Goal: Task Accomplishment & Management: Manage account settings

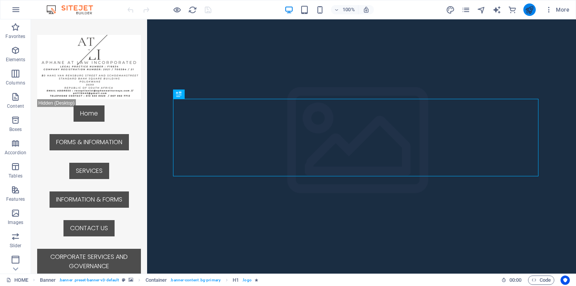
click at [524, 7] on button "publish" at bounding box center [530, 9] width 12 height 12
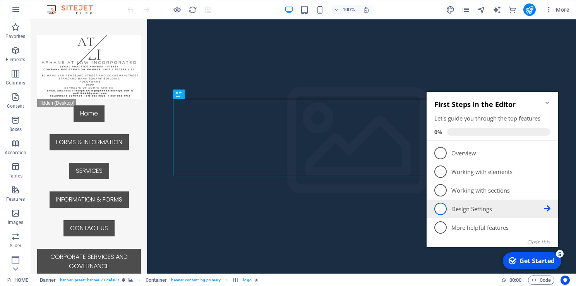
click at [448, 210] on link "4 Design Settings - incomplete" at bounding box center [493, 209] width 116 height 12
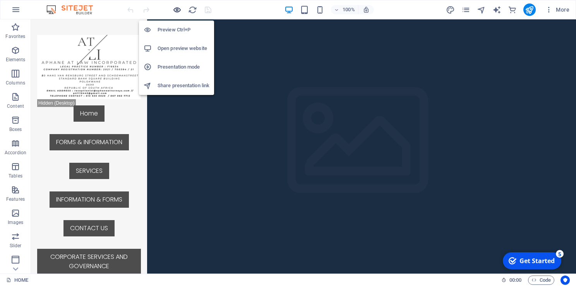
click at [176, 12] on icon "button" at bounding box center [177, 9] width 9 height 9
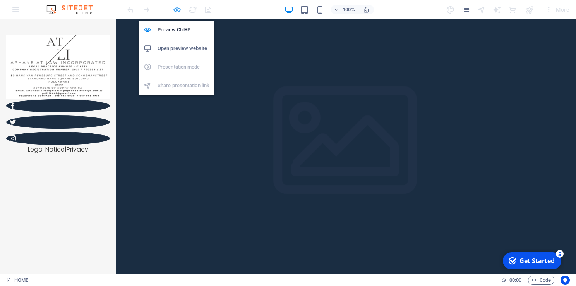
click at [174, 9] on icon "button" at bounding box center [177, 9] width 9 height 9
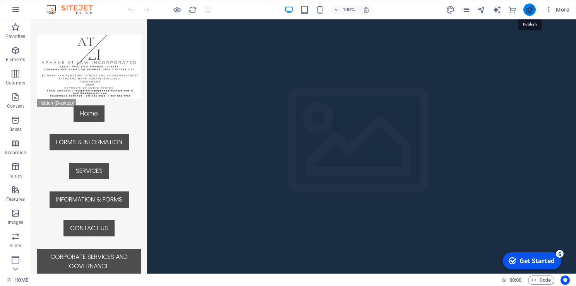
click at [527, 8] on icon "publish" at bounding box center [529, 9] width 9 height 9
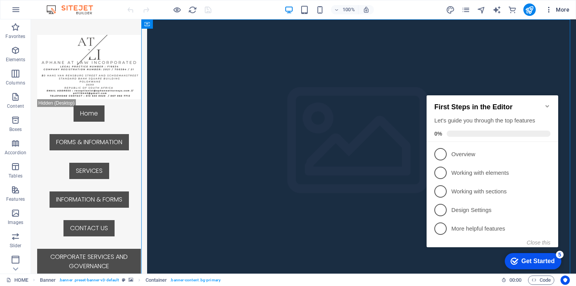
click at [551, 12] on icon "button" at bounding box center [549, 10] width 8 height 8
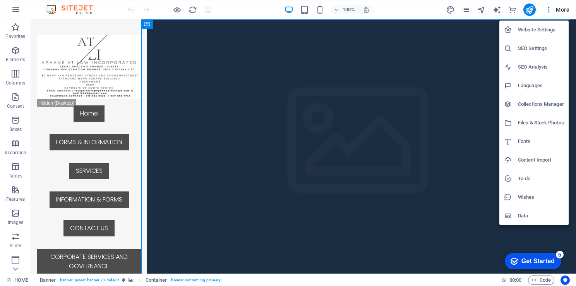
click at [542, 31] on h6 "Website Settings" at bounding box center [541, 29] width 46 height 9
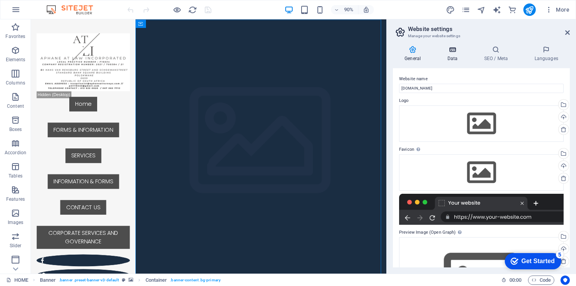
click at [452, 50] on icon at bounding box center [453, 50] width 34 height 8
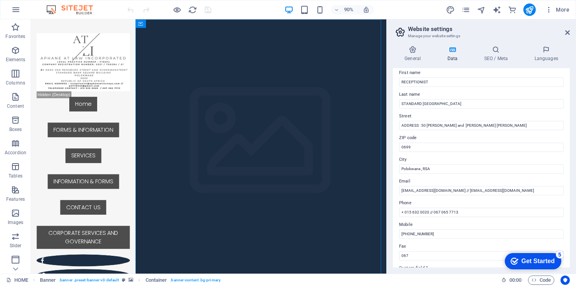
scroll to position [54, 0]
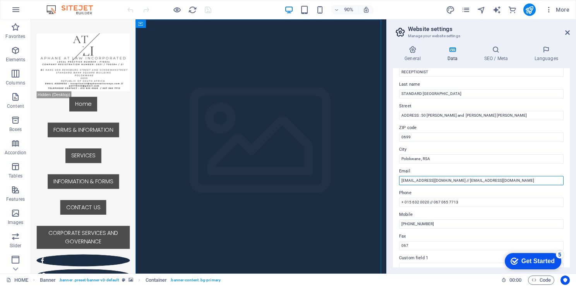
click at [466, 181] on input "[EMAIL_ADDRESS][DOMAIN_NAME] // [EMAIL_ADDRESS][DOMAIN_NAME]" at bounding box center [481, 180] width 165 height 9
type input "[EMAIL_ADDRESS][DOMAIN_NAME]"
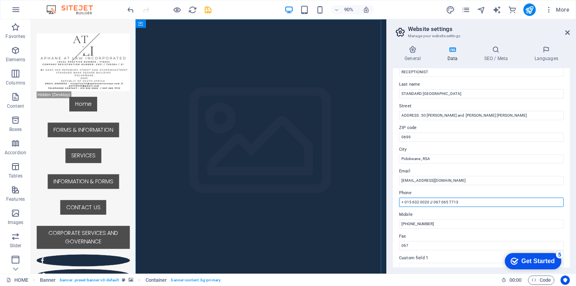
click at [432, 202] on input "+ 015 632 0020 // 067 065 7713" at bounding box center [481, 202] width 165 height 9
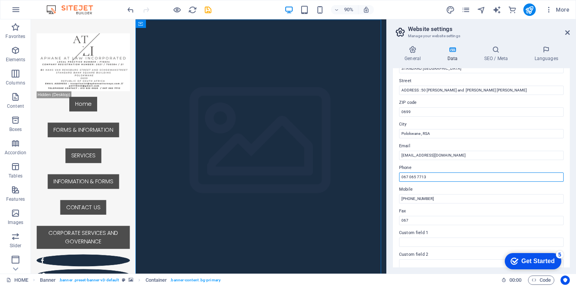
scroll to position [46, 0]
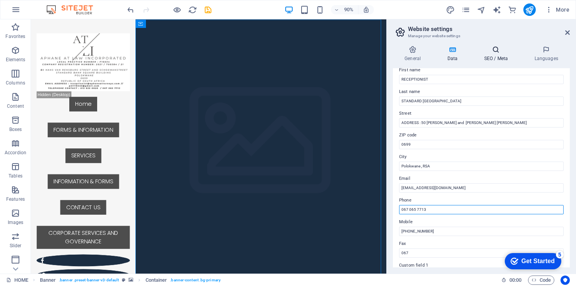
type input "067 065 7713"
click at [496, 55] on h4 "SEO / Meta" at bounding box center [498, 54] width 50 height 16
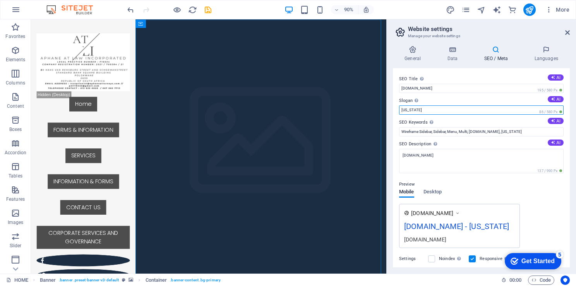
click at [481, 110] on input "[US_STATE]" at bounding box center [481, 109] width 165 height 9
type input "N"
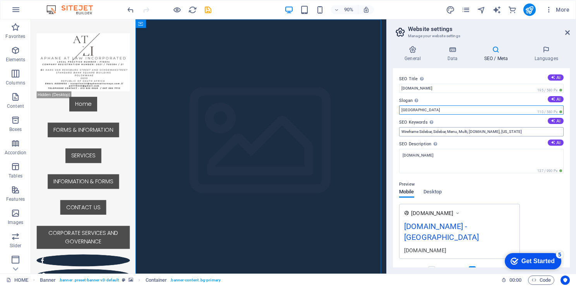
type input "[GEOGRAPHIC_DATA]"
click at [432, 131] on input "Wireframe Sidebar, Sidebar, Menu, Multi, [DOMAIN_NAME], [US_STATE]" at bounding box center [481, 131] width 165 height 9
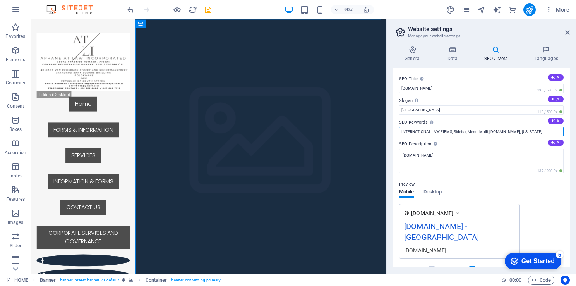
click at [466, 131] on input "INTERNATIONAL LAW FIRMS, Sidebar, Menu, Multi, [DOMAIN_NAME], [US_STATE]" at bounding box center [481, 131] width 165 height 9
click at [492, 130] on input "INTERNATIONAL LAW FIRMS, TREATY LAWS , Menu, Multi, [DOMAIN_NAME], [US_STATE]" at bounding box center [481, 131] width 165 height 9
click at [551, 133] on input "INTERNATIONAL LAW FIRMS, TREATY LAWS , TOP SOUTH AFRICAN LAW FIRMS. Multi, [DOM…" at bounding box center [481, 131] width 165 height 9
type input "INTERNATIONAL LAW FIRMS, TREATY LAWS , TOP SOUTH AFRICAN LAW FIRMS, BEST LAW FI…"
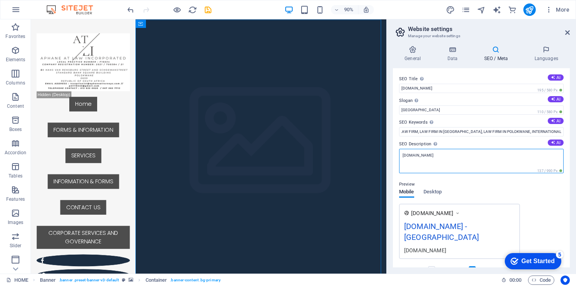
scroll to position [0, 0]
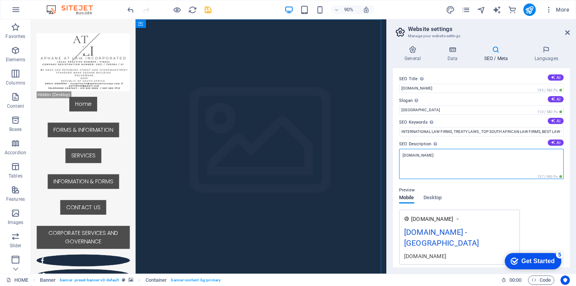
click at [450, 162] on textarea "[DOMAIN_NAME]" at bounding box center [481, 164] width 165 height 30
